Goal: Information Seeking & Learning: Learn about a topic

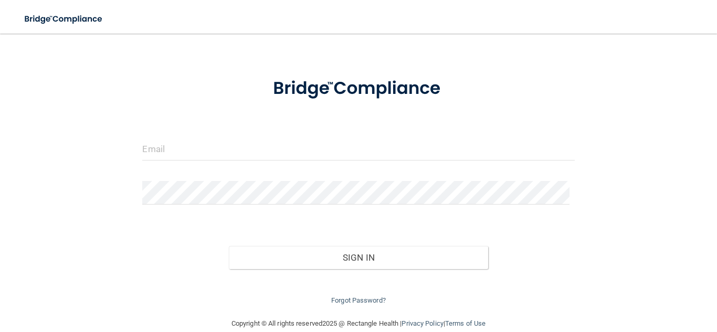
scroll to position [47, 0]
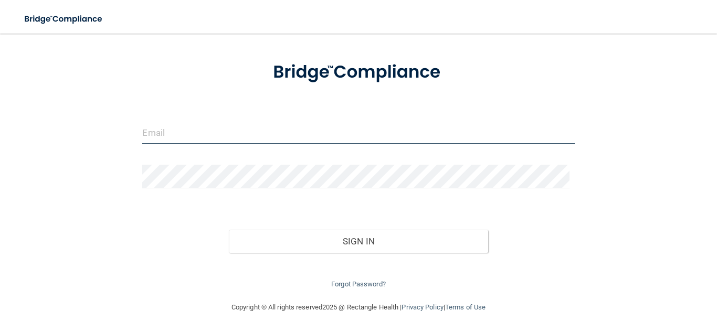
click at [242, 134] on input "email" at bounding box center [358, 133] width 432 height 24
type input "[EMAIL_ADDRESS][DOMAIN_NAME]"
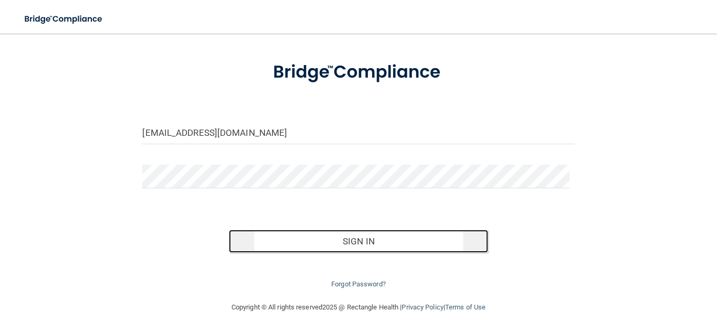
drag, startPoint x: 354, startPoint y: 242, endPoint x: 358, endPoint y: 235, distance: 7.8
click at [358, 235] on button "Sign In" at bounding box center [358, 241] width 259 height 23
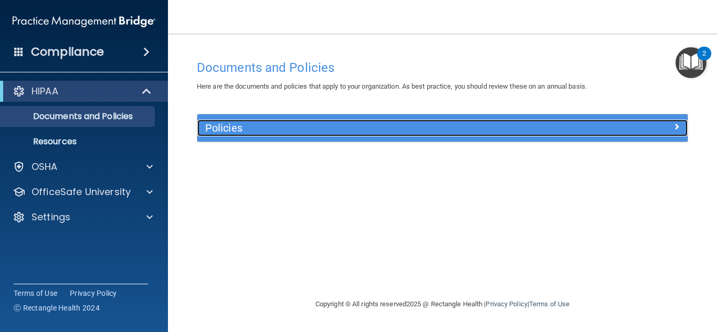
click at [354, 130] on h5 "Policies" at bounding box center [381, 128] width 352 height 12
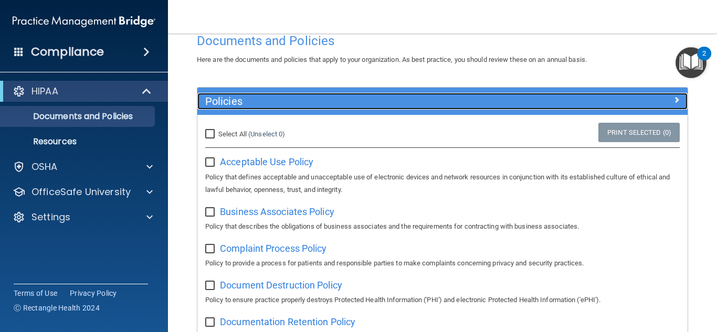
scroll to position [53, 0]
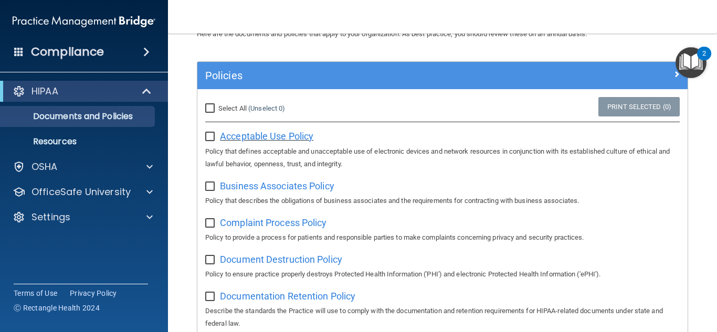
click at [287, 136] on span "Acceptable Use Policy" at bounding box center [266, 136] width 93 height 11
click at [56, 111] on p "Documents and Policies" at bounding box center [78, 116] width 143 height 11
click at [95, 96] on div "HIPAA" at bounding box center [70, 91] width 130 height 13
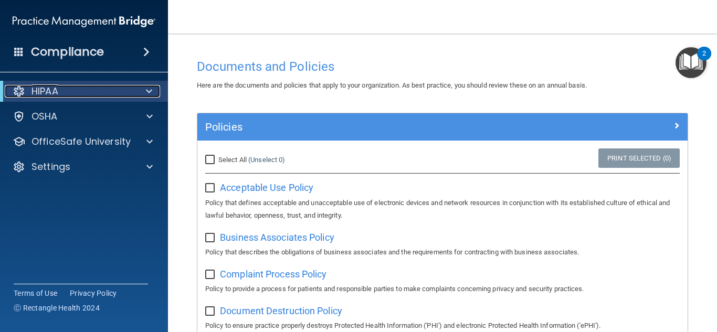
scroll to position [0, 0]
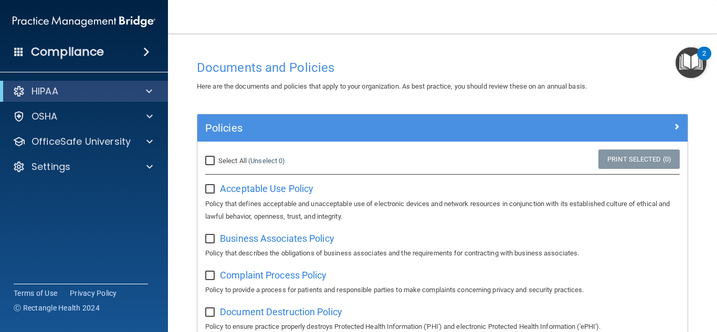
click at [144, 51] on span at bounding box center [146, 52] width 6 height 13
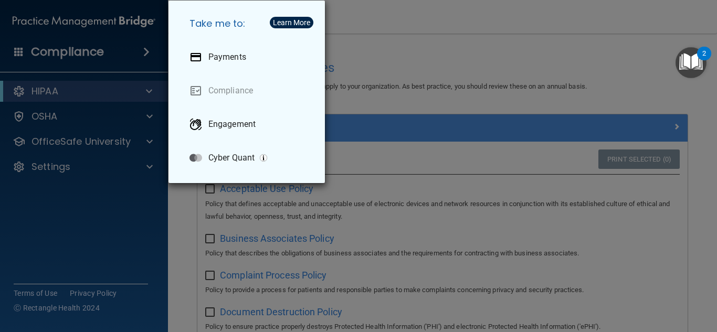
click at [144, 51] on div "Take me to: Payments Compliance Engagement Cyber Quant" at bounding box center [358, 166] width 717 height 332
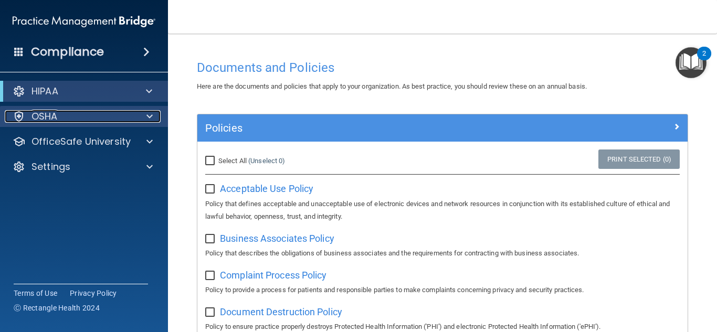
click at [40, 115] on p "OSHA" at bounding box center [45, 116] width 26 height 13
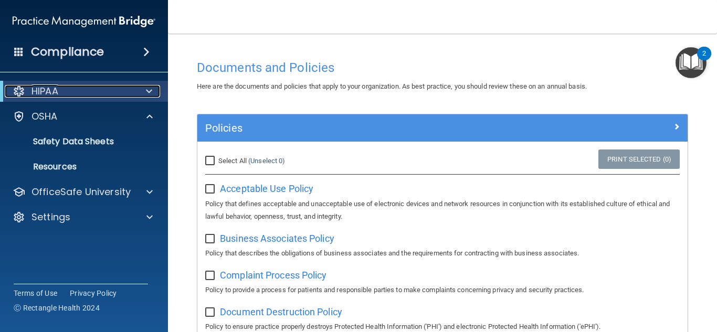
click at [56, 93] on p "HIPAA" at bounding box center [45, 91] width 27 height 13
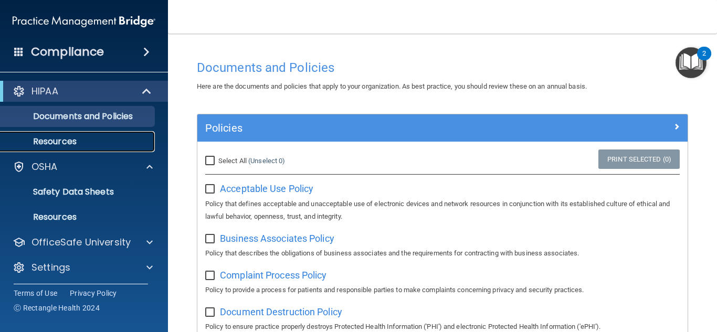
click at [58, 139] on p "Resources" at bounding box center [78, 142] width 143 height 11
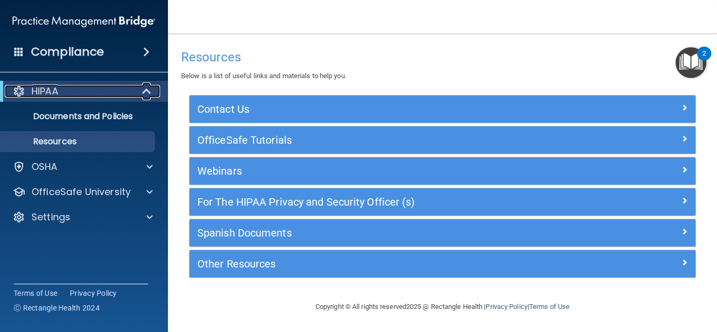
click at [58, 93] on p "HIPAA" at bounding box center [45, 91] width 27 height 13
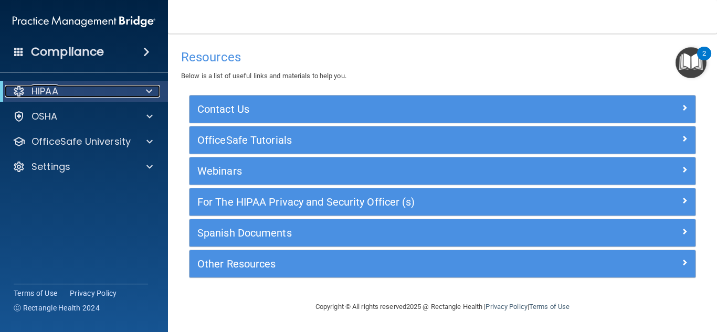
click at [53, 87] on p "HIPAA" at bounding box center [45, 91] width 27 height 13
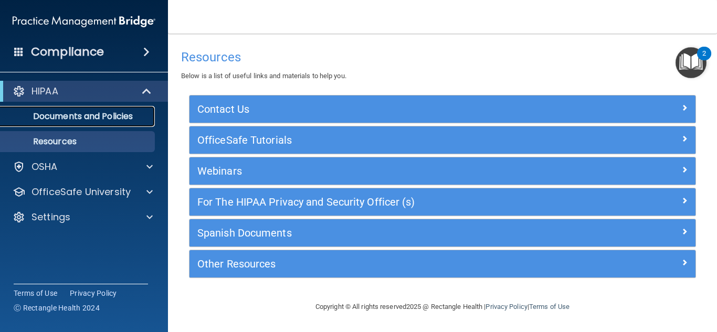
click at [50, 119] on p "Documents and Policies" at bounding box center [78, 116] width 143 height 11
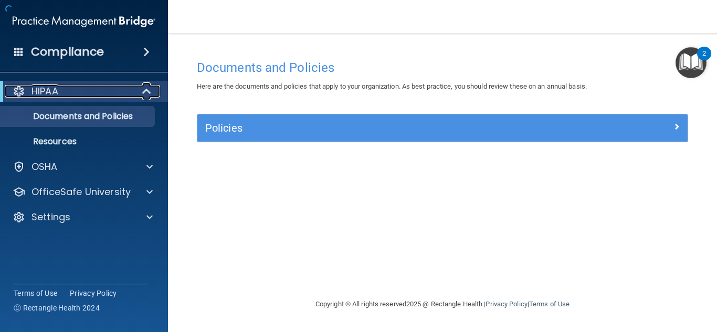
click at [65, 90] on div "HIPAA" at bounding box center [70, 91] width 130 height 13
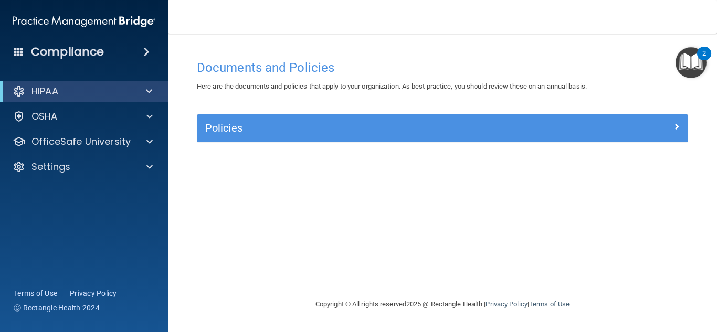
click at [689, 65] on img "Open Resource Center, 2 new notifications" at bounding box center [691, 62] width 31 height 31
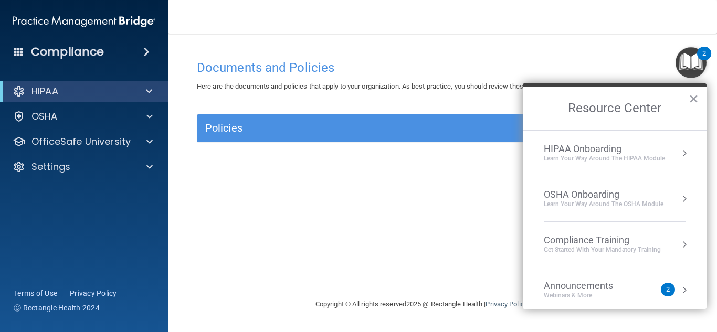
click at [562, 156] on div "Learn Your Way around the HIPAA module" at bounding box center [604, 158] width 121 height 9
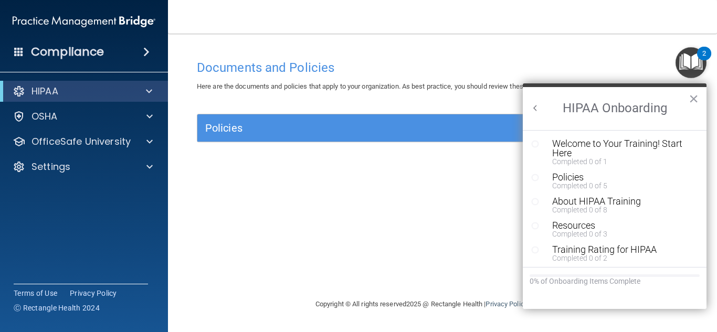
drag, startPoint x: 565, startPoint y: 146, endPoint x: 575, endPoint y: 143, distance: 10.8
click at [568, 145] on div "Welcome to Your Training! Start Here" at bounding box center [618, 148] width 133 height 19
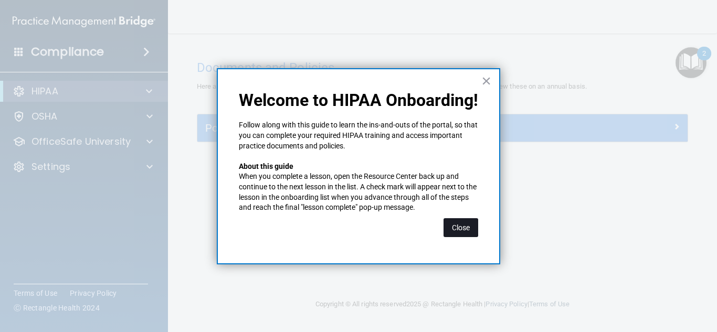
click at [448, 225] on button "Close" at bounding box center [461, 227] width 35 height 19
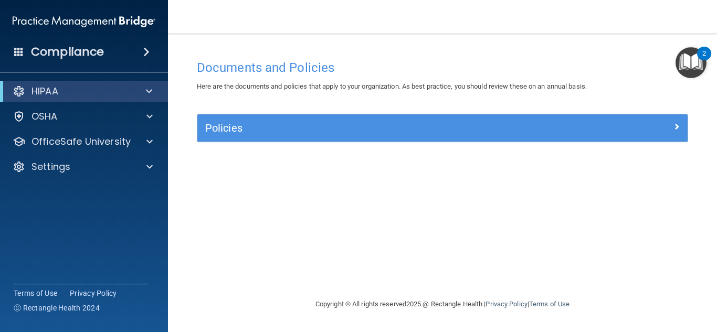
click at [690, 65] on img "Open Resource Center, 2 new notifications" at bounding box center [691, 62] width 31 height 31
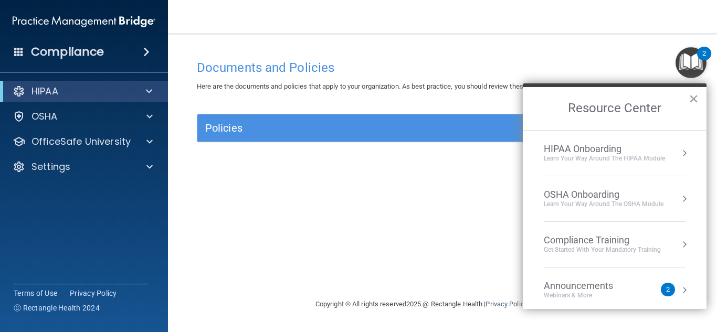
click at [595, 147] on div "HIPAA Onboarding" at bounding box center [604, 149] width 121 height 12
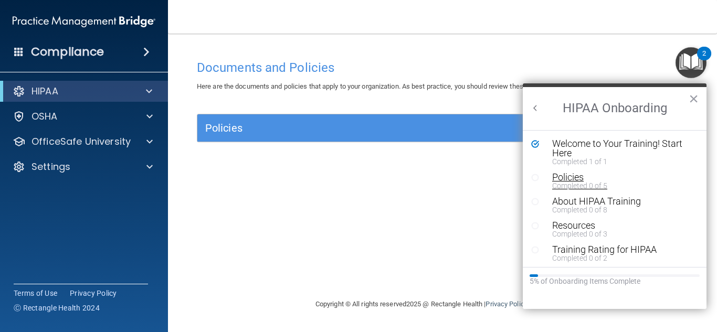
click at [588, 184] on div "Completed 0 of 5" at bounding box center [618, 185] width 133 height 7
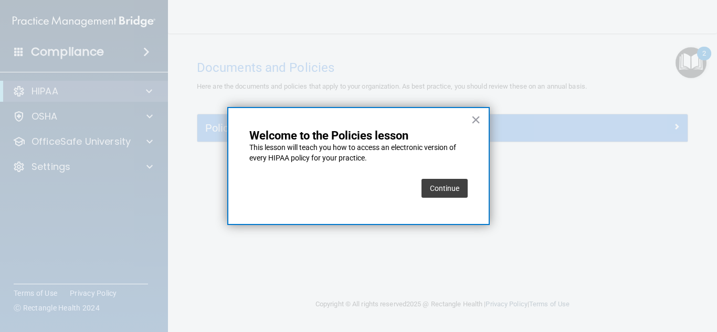
click at [427, 192] on button "Continue" at bounding box center [445, 188] width 46 height 19
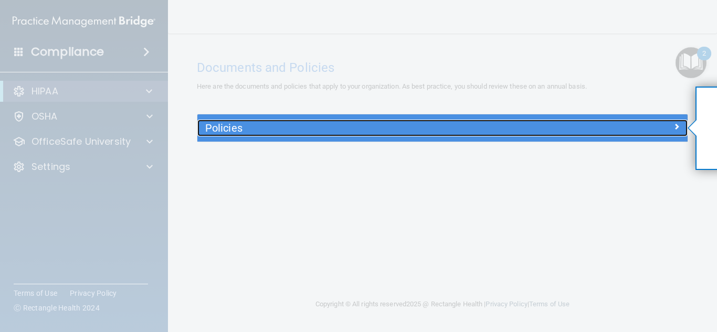
click at [682, 126] on div at bounding box center [626, 126] width 123 height 13
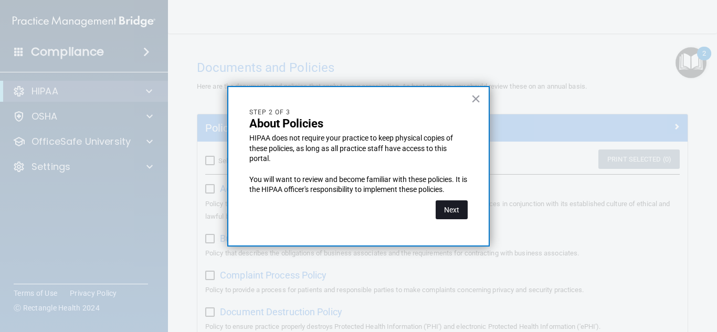
click at [441, 211] on button "Next" at bounding box center [452, 210] width 32 height 19
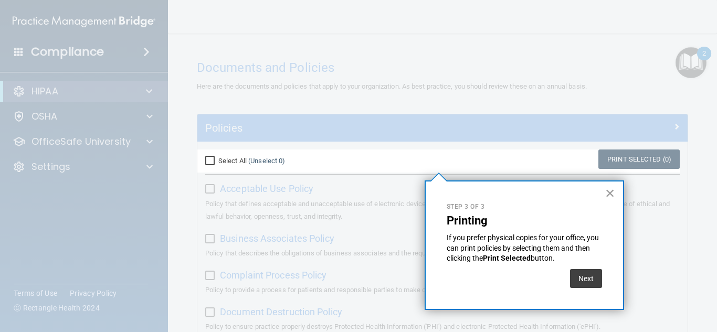
click at [615, 193] on button "×" at bounding box center [610, 193] width 10 height 17
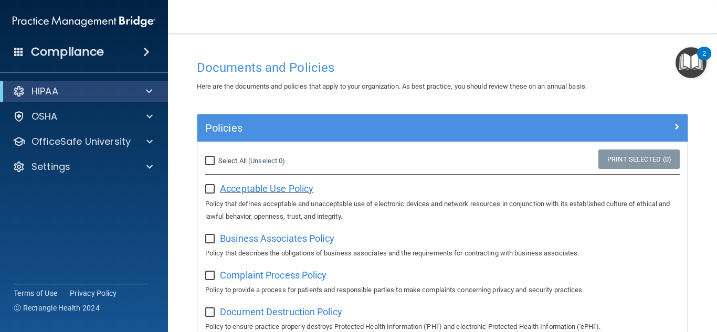
click at [243, 185] on span "Acceptable Use Policy" at bounding box center [266, 188] width 93 height 11
click at [206, 162] on input "Select All (Unselect 0) Unselect All" at bounding box center [211, 161] width 12 height 8
checkbox input "true"
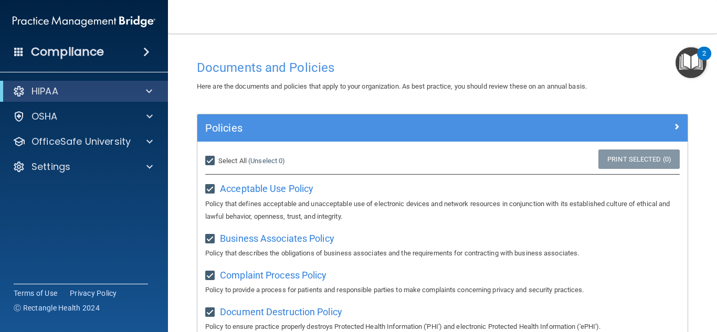
checkbox input "true"
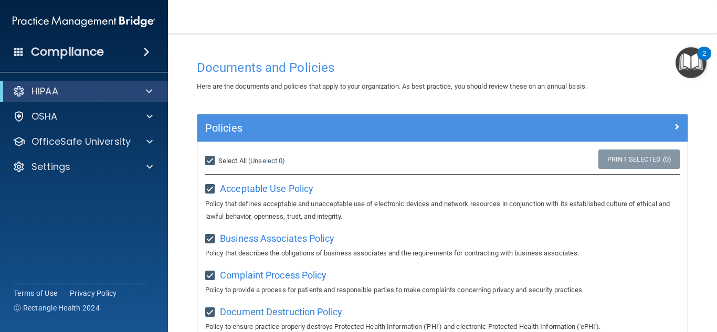
checkbox input "true"
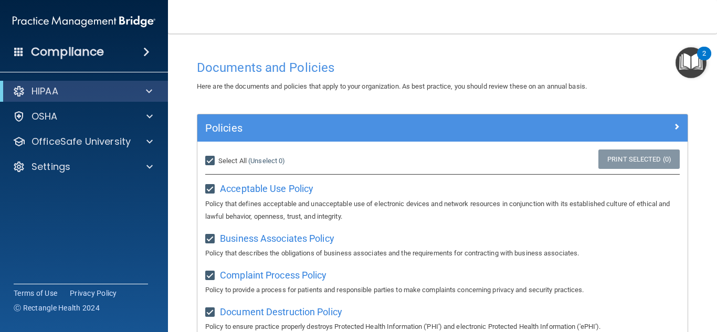
checkbox input "true"
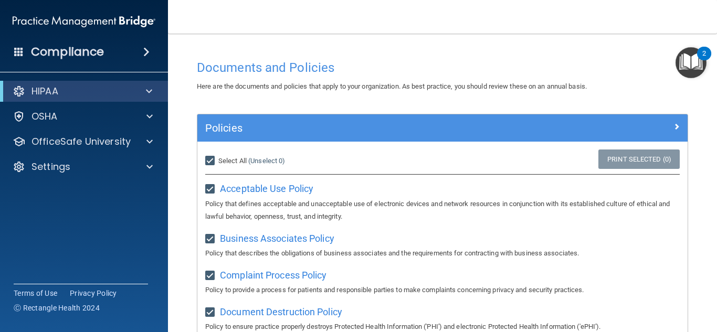
checkbox input "true"
click at [206, 162] on input "Select All (Unselect 21) Unselect All" at bounding box center [211, 161] width 12 height 8
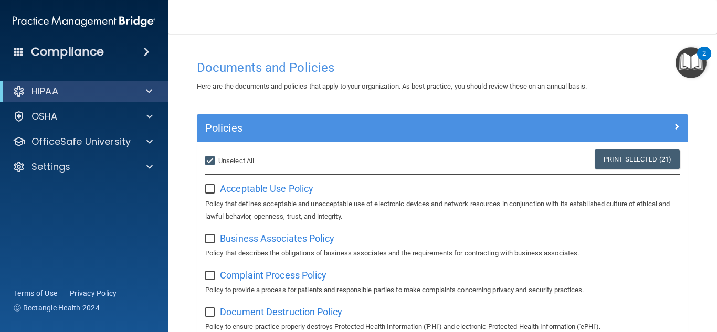
checkbox input "false"
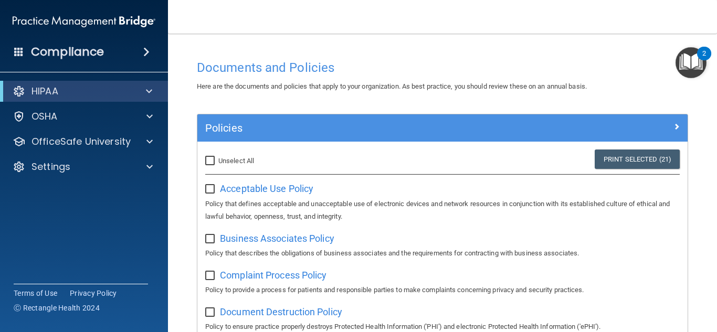
checkbox input "false"
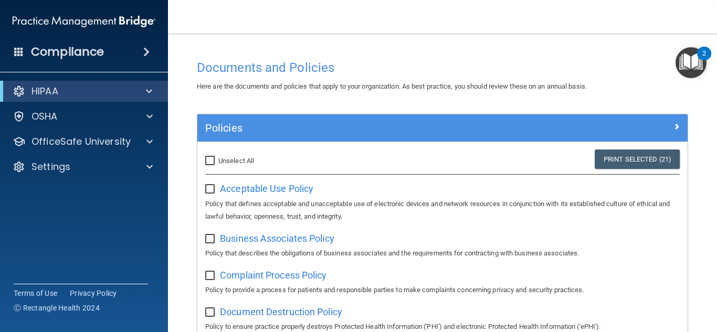
checkbox input "false"
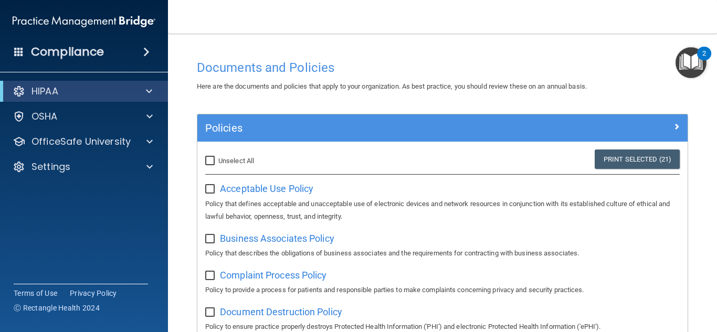
checkbox input "false"
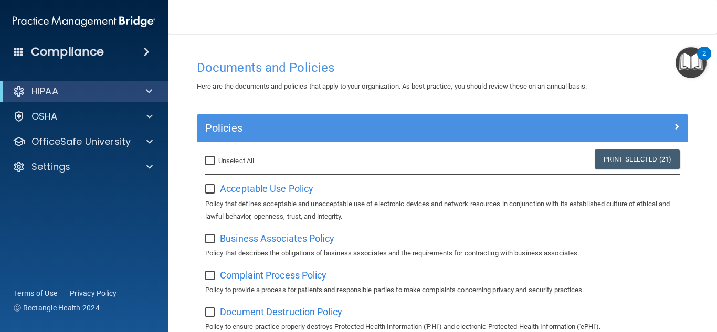
checkbox input "false"
click at [699, 63] on img "Open Resource Center, 2 new notifications" at bounding box center [691, 62] width 31 height 31
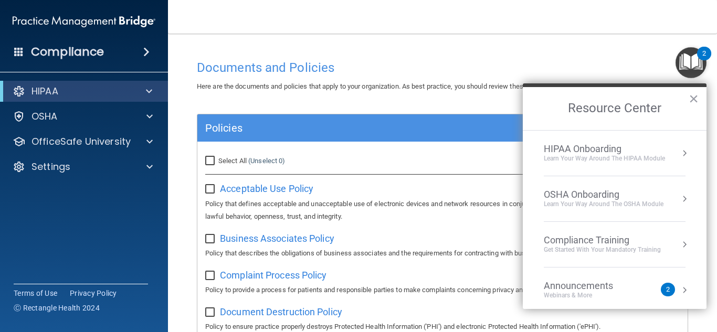
click at [696, 57] on img "Open Resource Center, 2 new notifications" at bounding box center [691, 62] width 31 height 31
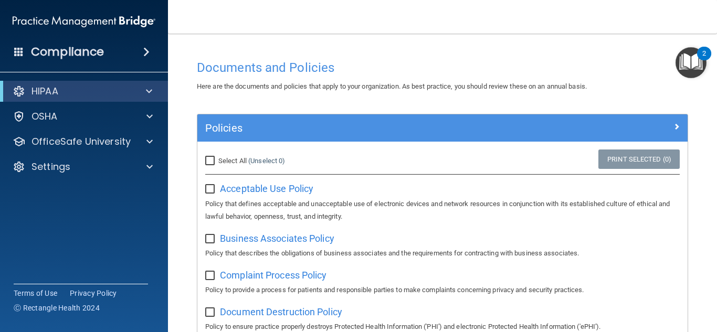
click at [680, 60] on img "Open Resource Center, 2 new notifications" at bounding box center [691, 62] width 31 height 31
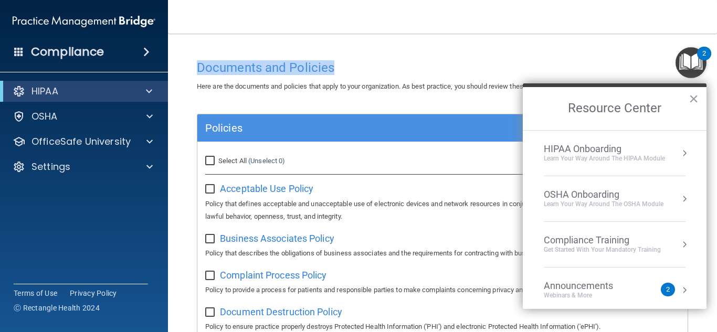
click at [343, 53] on div "Toggle navigation Lilyanne Clark lilyanneclark@myyahoo.com Manage My Enterprise…" at bounding box center [442, 166] width 549 height 332
click at [374, 74] on h4 "Documents and Policies" at bounding box center [442, 68] width 491 height 14
click at [694, 51] on img "Open Resource Center, 2 new notifications" at bounding box center [691, 62] width 31 height 31
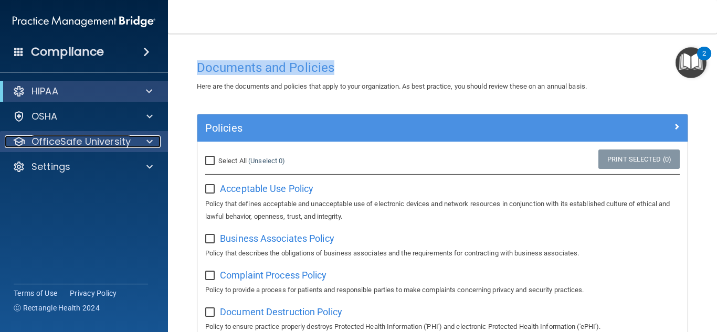
click at [46, 147] on p "OfficeSafe University" at bounding box center [81, 141] width 99 height 13
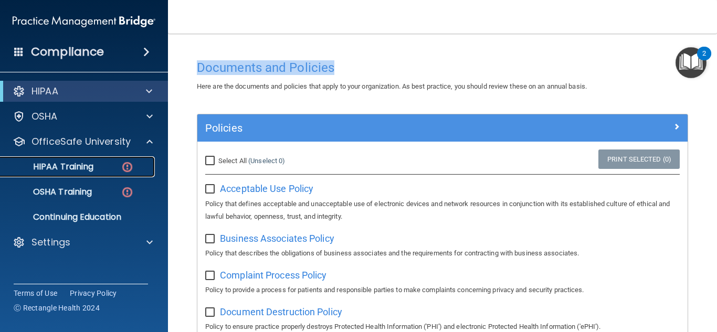
click at [69, 172] on p "HIPAA Training" at bounding box center [50, 167] width 87 height 11
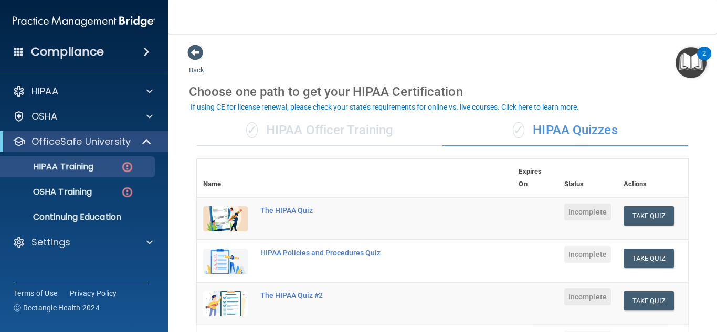
click at [308, 135] on div "✓ HIPAA Officer Training" at bounding box center [320, 131] width 246 height 32
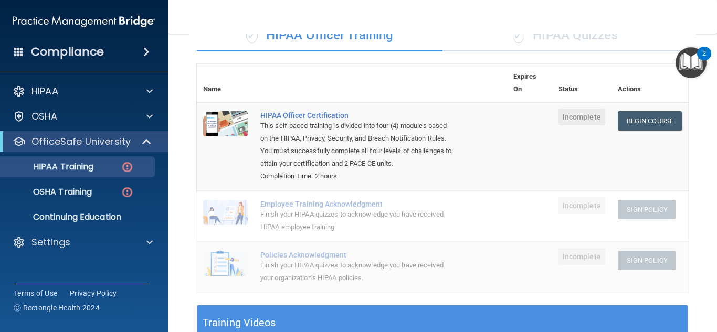
scroll to position [93, 0]
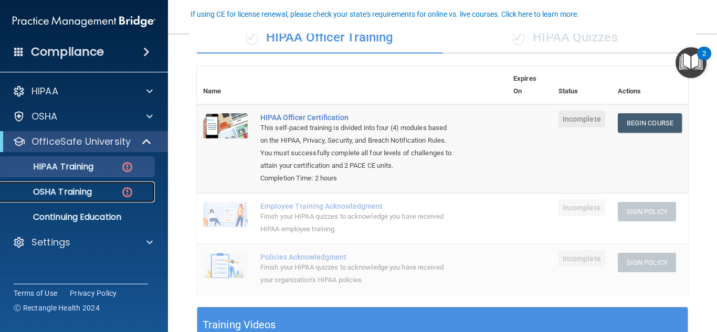
click at [45, 195] on p "OSHA Training" at bounding box center [49, 192] width 85 height 11
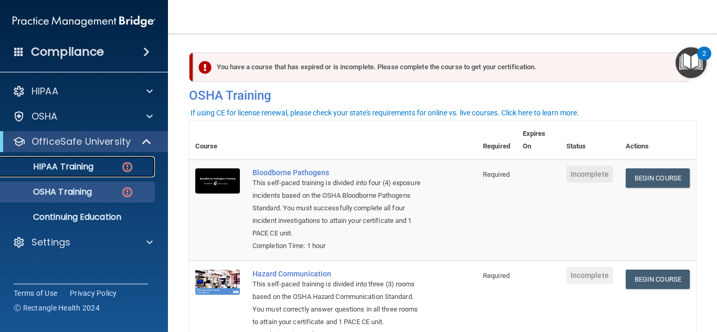
click at [79, 166] on p "HIPAA Training" at bounding box center [50, 167] width 87 height 11
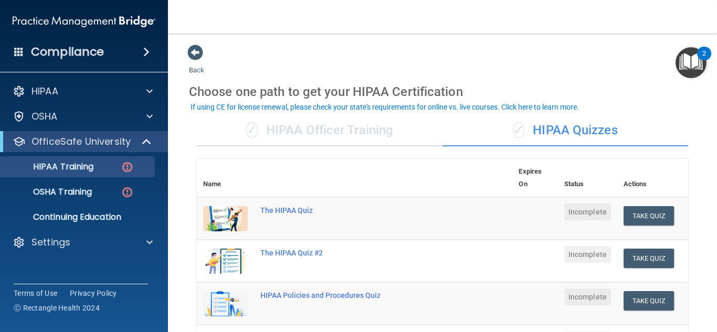
click at [311, 128] on div "✓ HIPAA Officer Training" at bounding box center [320, 131] width 246 height 32
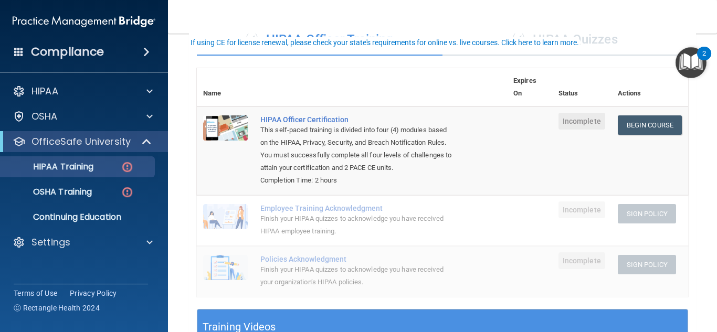
scroll to position [105, 0]
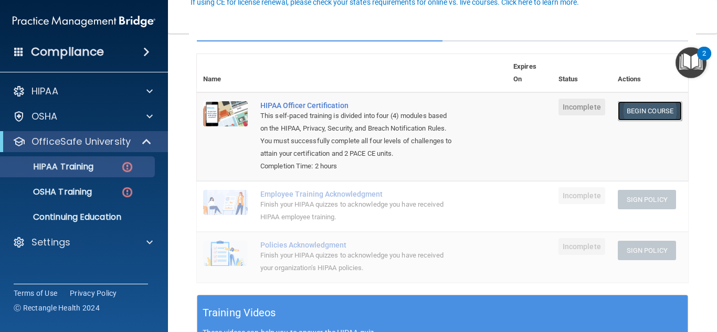
click at [626, 119] on link "Begin Course" at bounding box center [650, 110] width 64 height 19
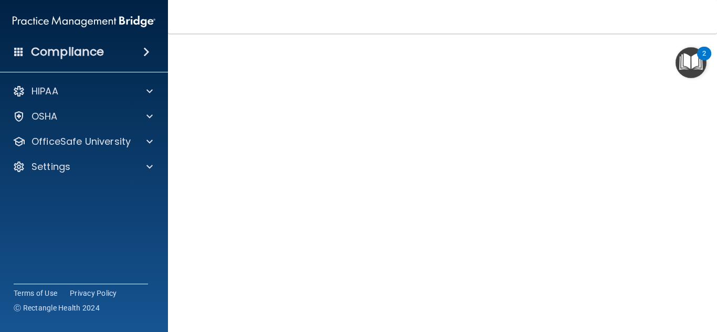
scroll to position [105, 0]
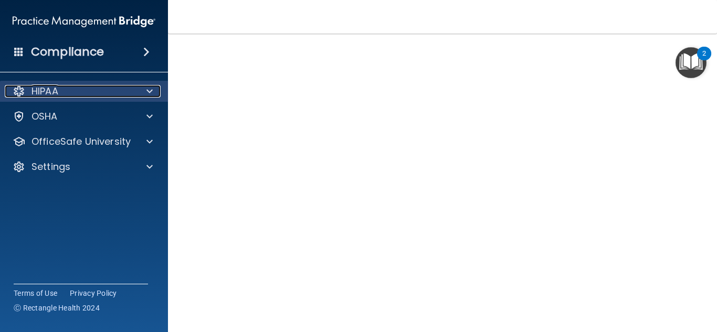
click at [151, 87] on span at bounding box center [149, 91] width 6 height 13
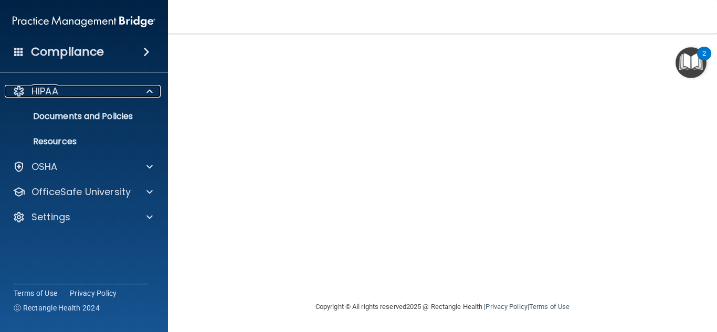
scroll to position [83, 0]
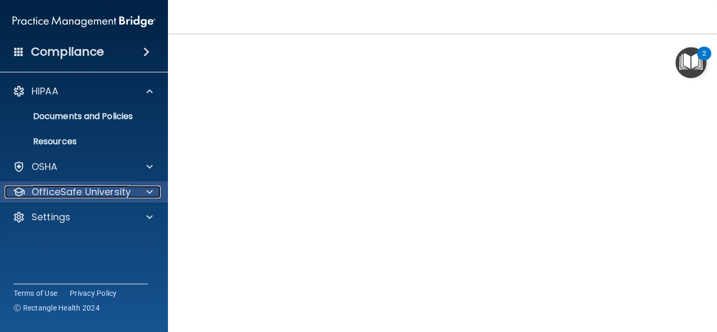
click at [156, 194] on div at bounding box center [148, 192] width 26 height 13
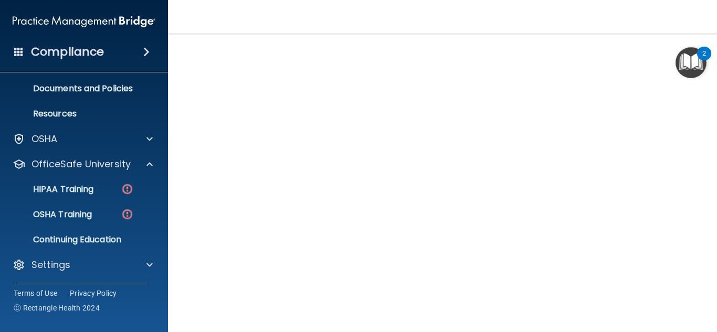
scroll to position [54, 0]
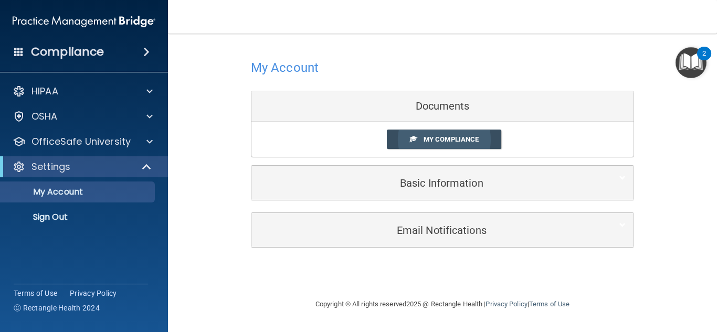
click at [443, 141] on span "My Compliance" at bounding box center [451, 139] width 55 height 8
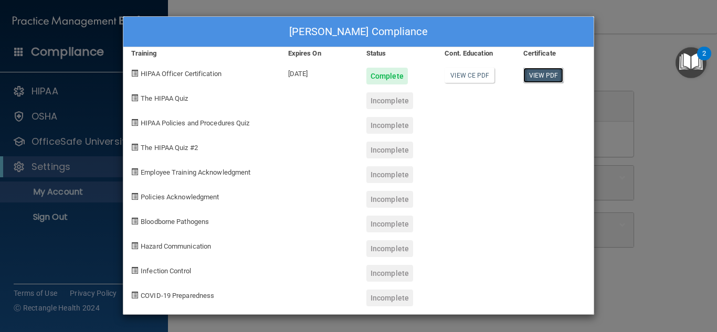
click at [542, 75] on link "View PDF" at bounding box center [543, 75] width 40 height 15
click at [687, 184] on div "Lilyanne Clark's Compliance Training Expires On Status Cont. Education Certific…" at bounding box center [358, 166] width 717 height 332
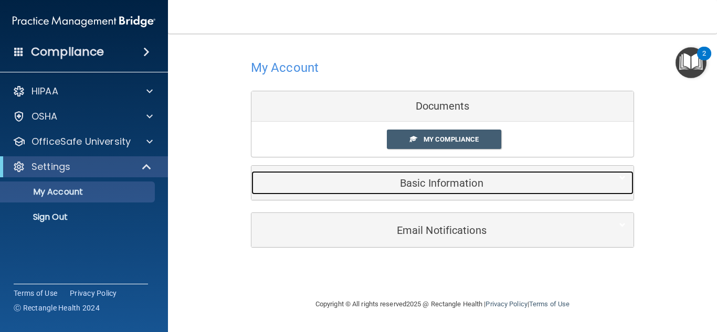
click at [411, 177] on h5 "Basic Information" at bounding box center [426, 183] width 334 height 12
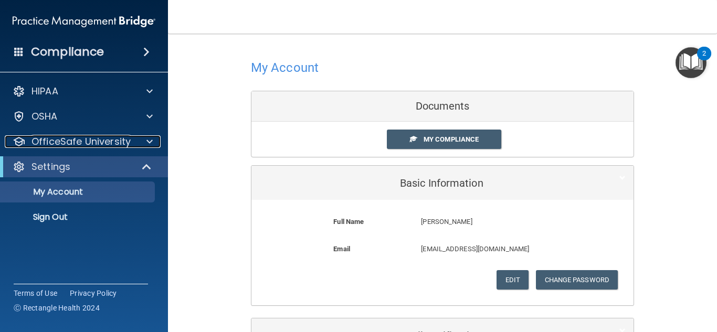
drag, startPoint x: 96, startPoint y: 143, endPoint x: 113, endPoint y: 163, distance: 26.8
click at [97, 144] on p "OfficeSafe University" at bounding box center [81, 141] width 99 height 13
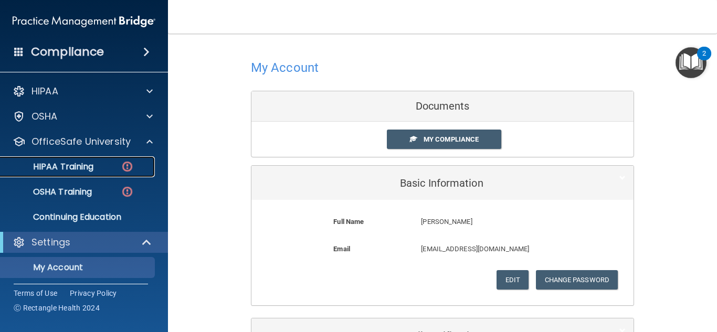
click at [107, 171] on div "HIPAA Training" at bounding box center [78, 167] width 143 height 11
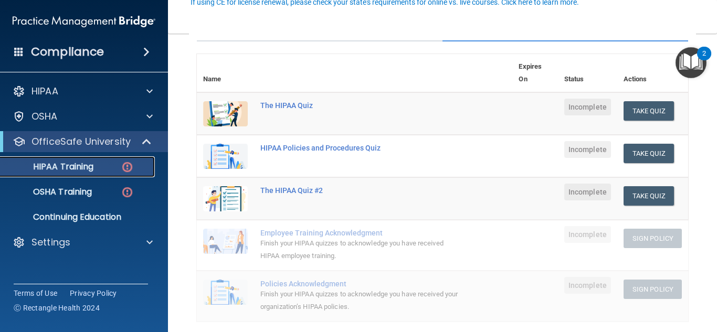
scroll to position [53, 0]
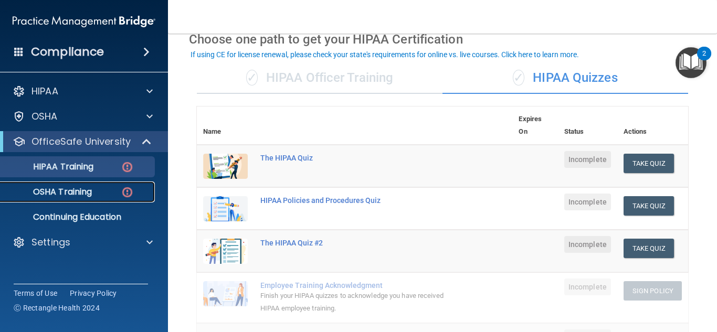
click at [86, 197] on p "OSHA Training" at bounding box center [49, 192] width 85 height 11
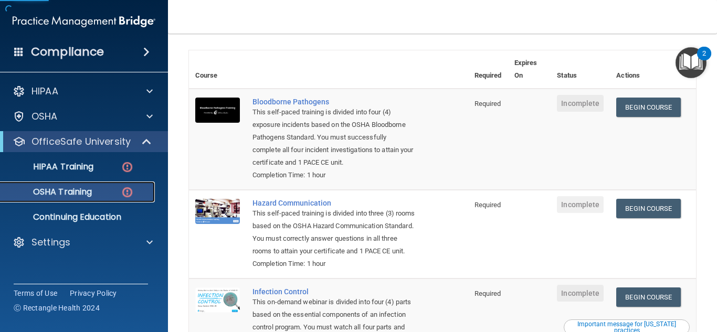
scroll to position [53, 0]
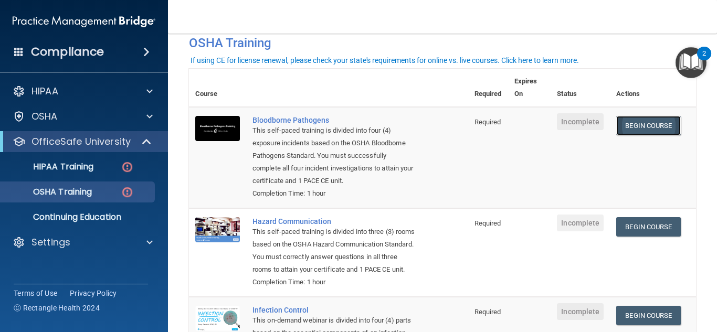
click at [648, 125] on link "Begin Course" at bounding box center [648, 125] width 64 height 19
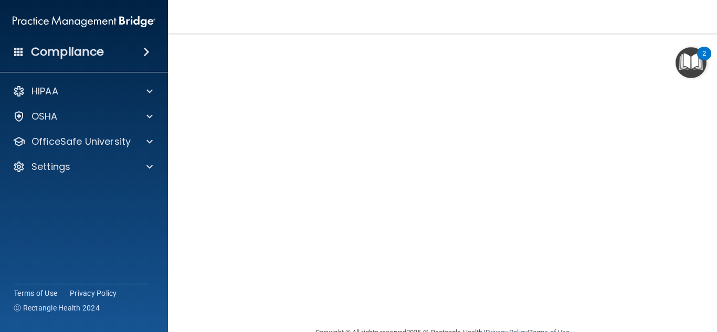
scroll to position [39, 0]
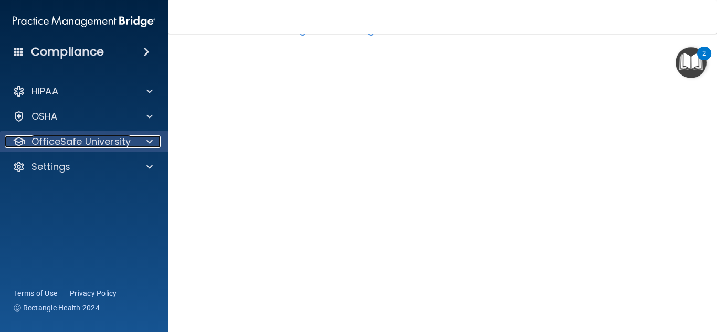
click at [147, 142] on span at bounding box center [149, 141] width 6 height 13
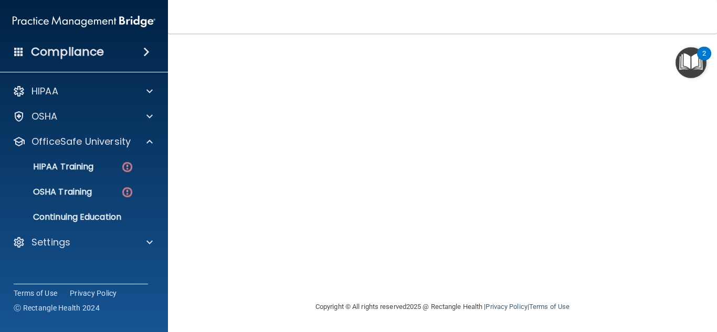
scroll to position [12, 0]
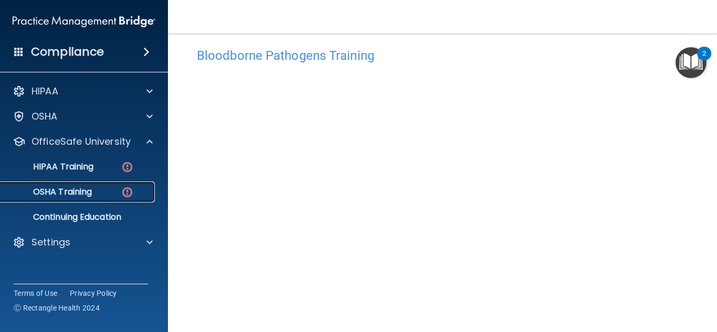
click at [88, 188] on p "OSHA Training" at bounding box center [49, 192] width 85 height 11
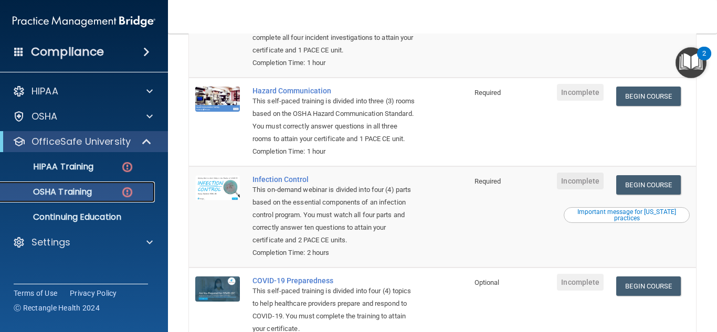
scroll to position [65, 0]
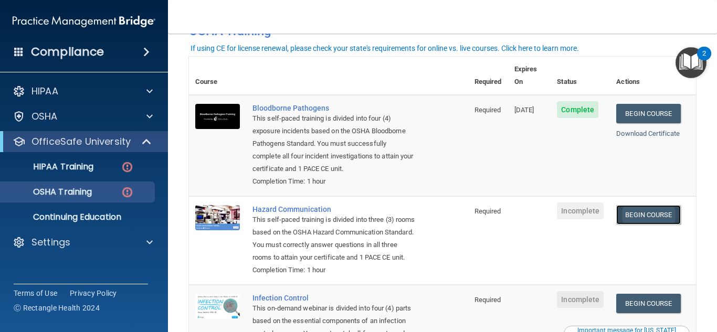
click at [665, 218] on link "Begin Course" at bounding box center [648, 214] width 64 height 19
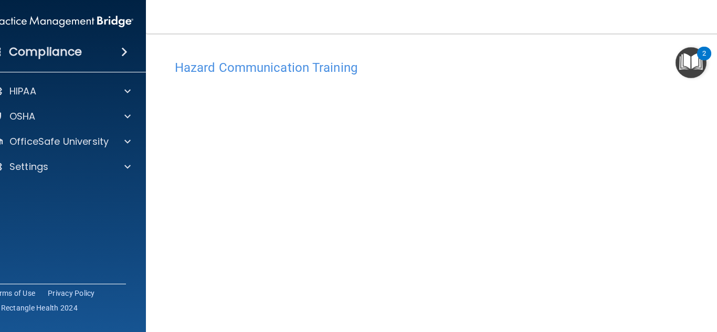
scroll to position [53, 0]
click at [692, 66] on img "Open Resource Center, 2 new notifications" at bounding box center [691, 62] width 31 height 31
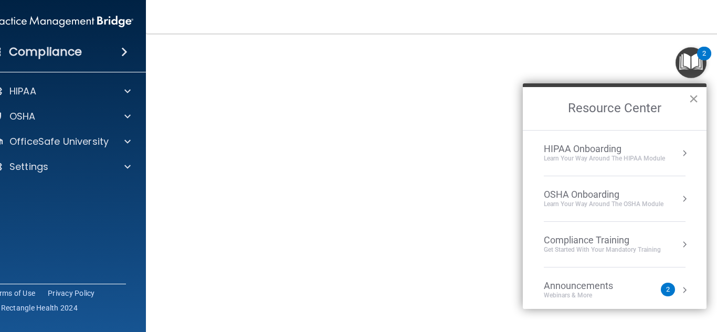
click at [692, 93] on button "×" at bounding box center [694, 98] width 10 height 17
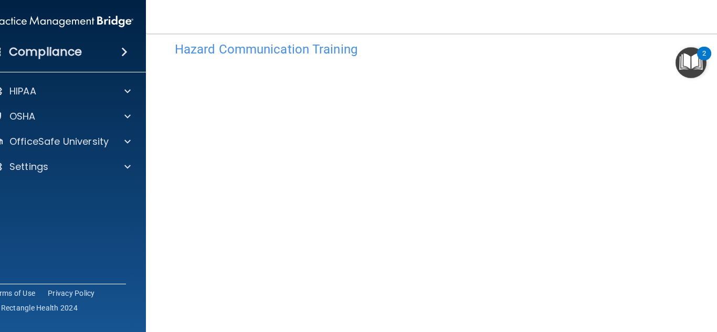
scroll to position [0, 0]
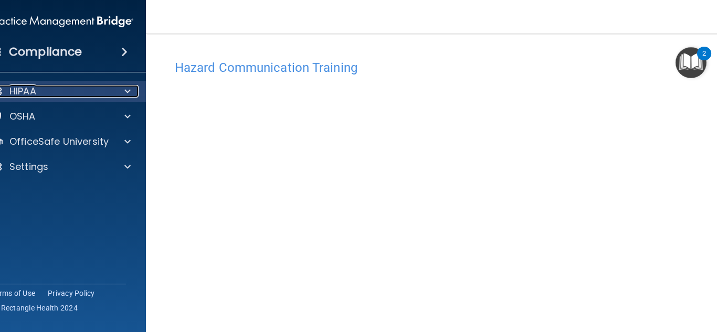
click at [87, 95] on div "HIPAA" at bounding box center [48, 91] width 130 height 13
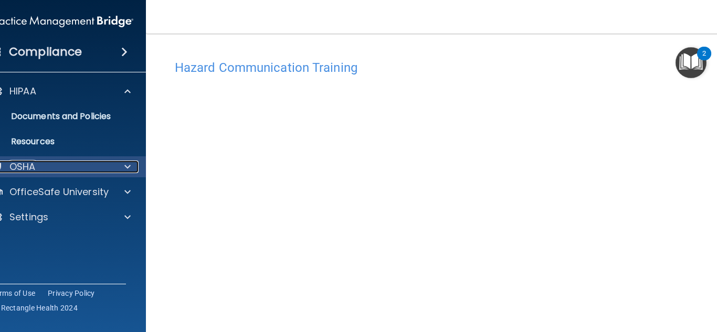
click at [120, 163] on div at bounding box center [126, 167] width 26 height 13
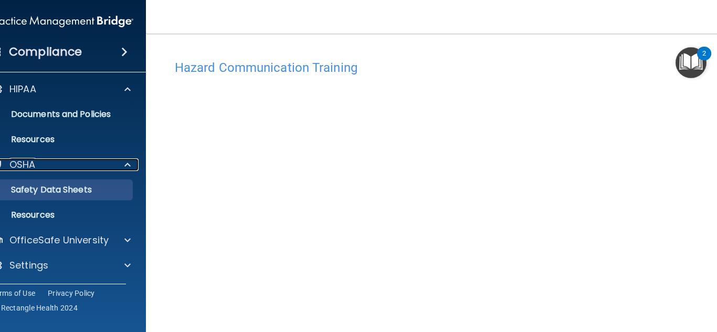
scroll to position [3, 0]
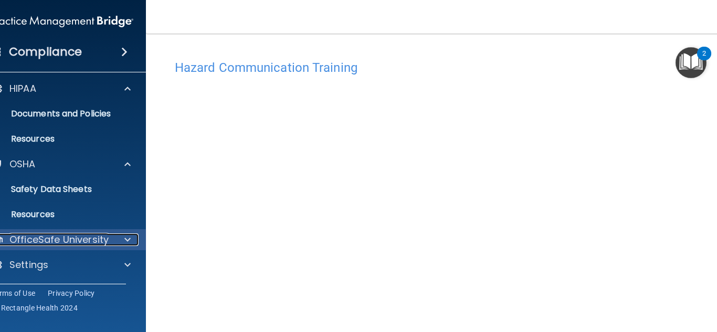
click at [66, 239] on p "OfficeSafe University" at bounding box center [58, 240] width 99 height 13
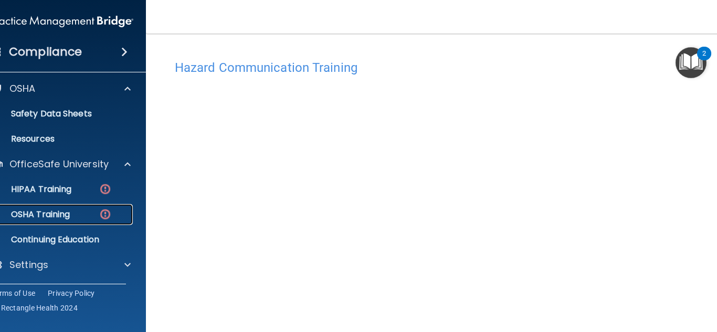
click at [80, 221] on link "OSHA Training" at bounding box center [49, 214] width 165 height 21
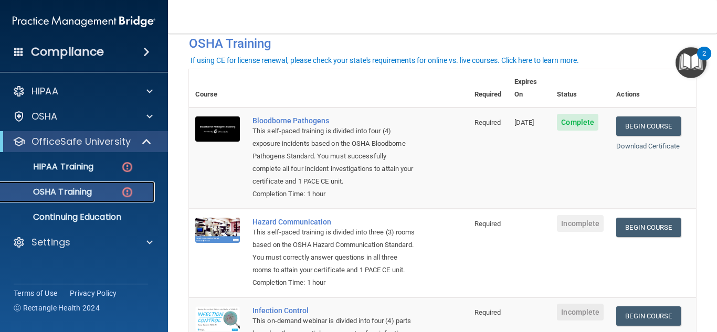
scroll to position [53, 0]
click at [579, 117] on span "Complete" at bounding box center [577, 121] width 41 height 17
click at [578, 113] on span "Complete" at bounding box center [577, 121] width 41 height 17
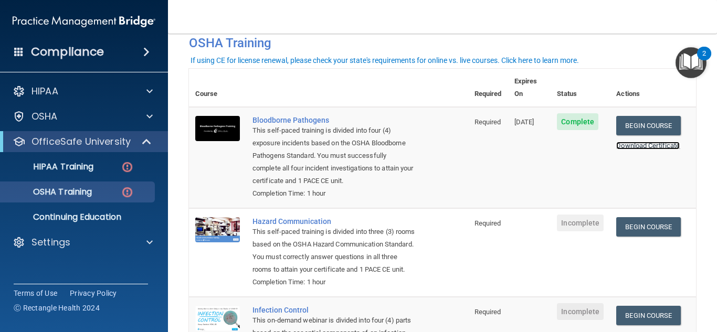
click at [640, 142] on link "Download Certificate" at bounding box center [648, 146] width 64 height 8
click at [646, 226] on link "Begin Course" at bounding box center [648, 226] width 64 height 19
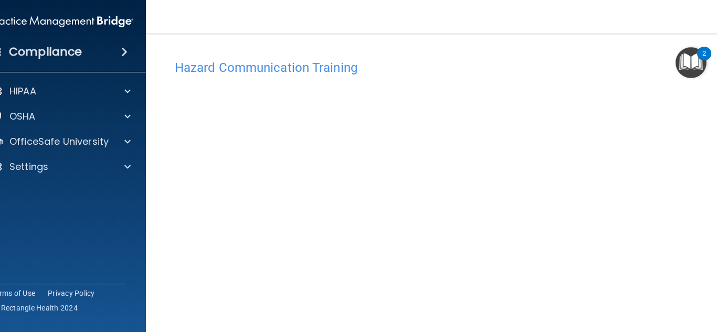
click at [324, 70] on h4 "Hazard Communication Training" at bounding box center [443, 68] width 536 height 14
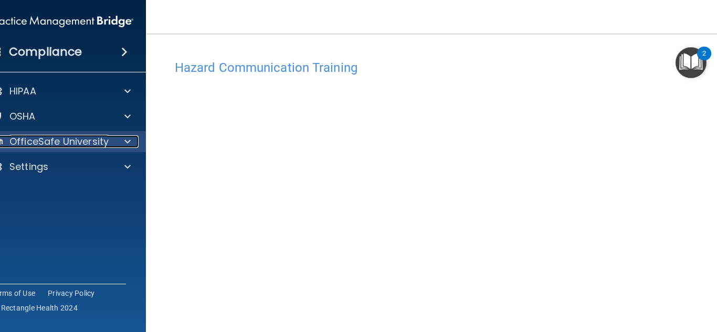
click at [77, 144] on p "OfficeSafe University" at bounding box center [58, 141] width 99 height 13
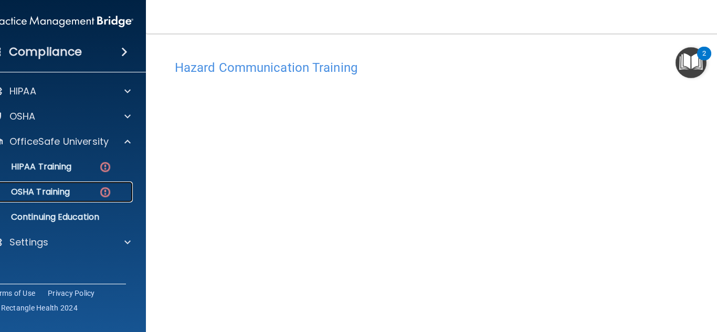
drag, startPoint x: 79, startPoint y: 193, endPoint x: 96, endPoint y: 193, distance: 16.3
click at [79, 194] on div "OSHA Training" at bounding box center [56, 192] width 143 height 11
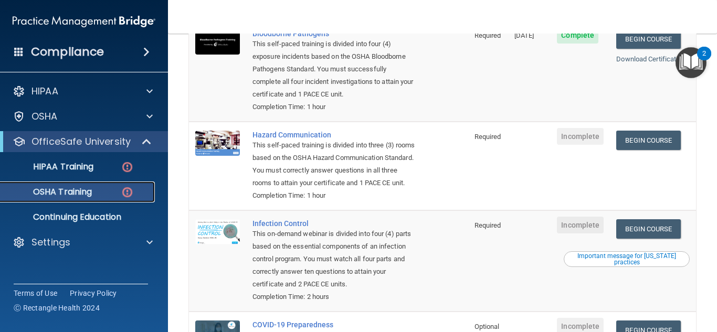
scroll to position [158, 0]
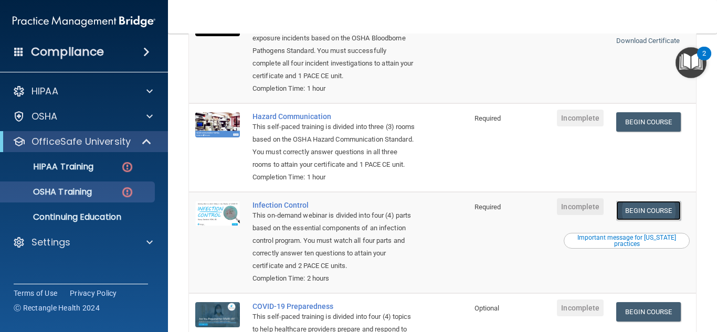
click at [648, 221] on link "Begin Course" at bounding box center [648, 210] width 64 height 19
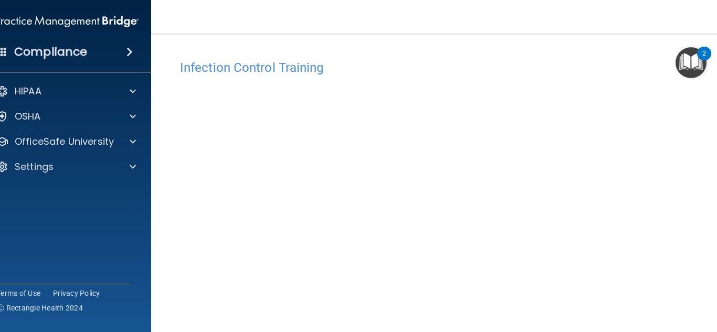
scroll to position [53, 0]
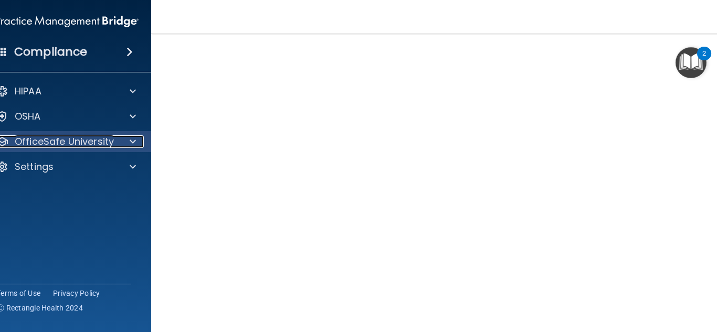
drag, startPoint x: 75, startPoint y: 142, endPoint x: 80, endPoint y: 144, distance: 6.1
click at [75, 142] on p "OfficeSafe University" at bounding box center [64, 141] width 99 height 13
